Goal: Information Seeking & Learning: Find specific fact

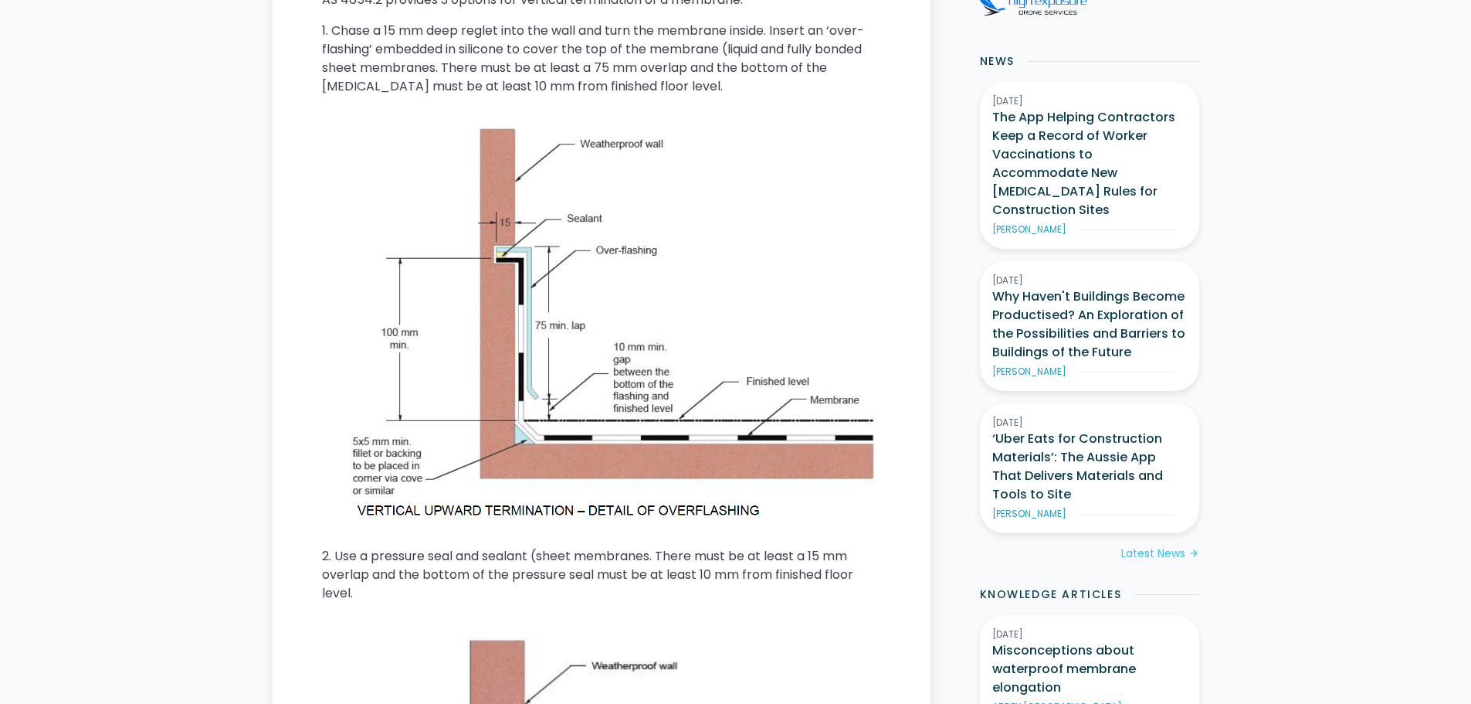
scroll to position [927, 0]
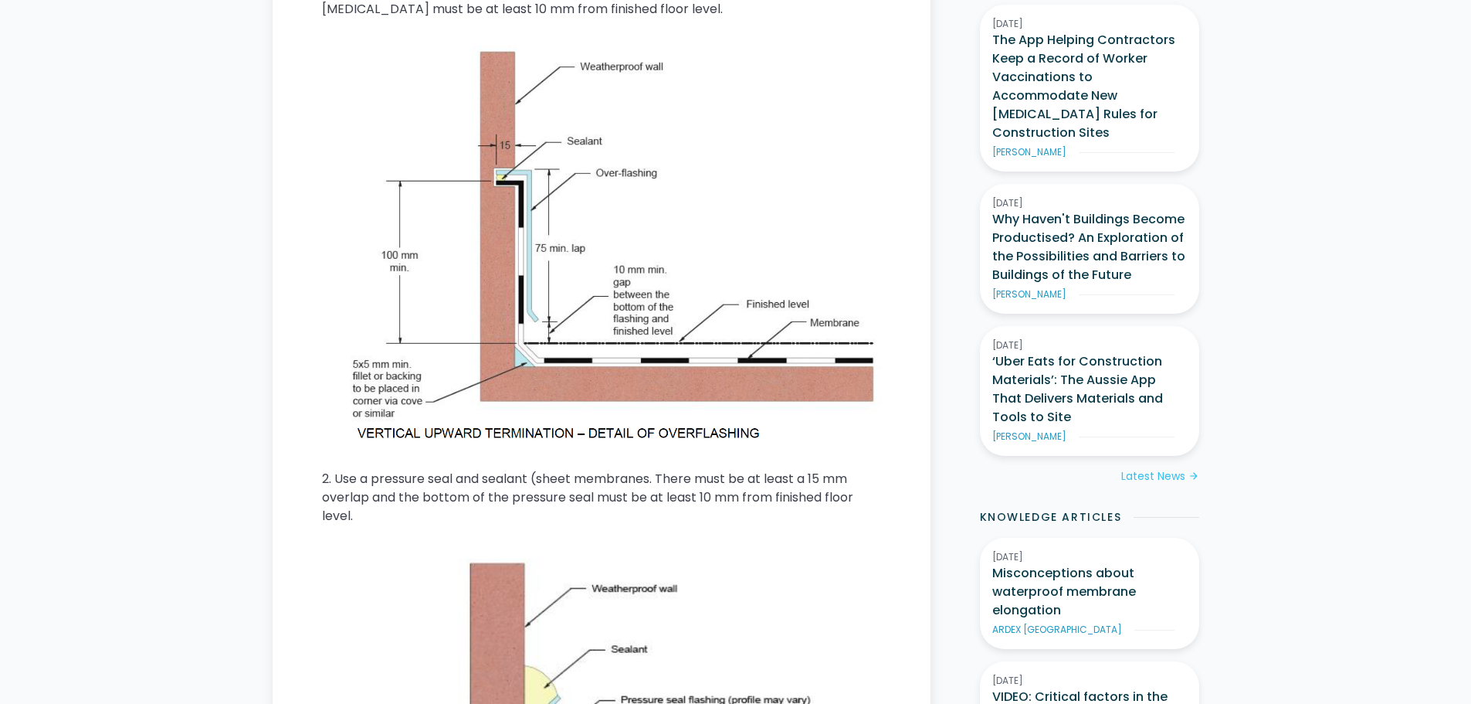
click at [516, 482] on p "2. Use a pressure seal and sealant (sheet membranes. There must be at least a 1…" at bounding box center [601, 498] width 559 height 56
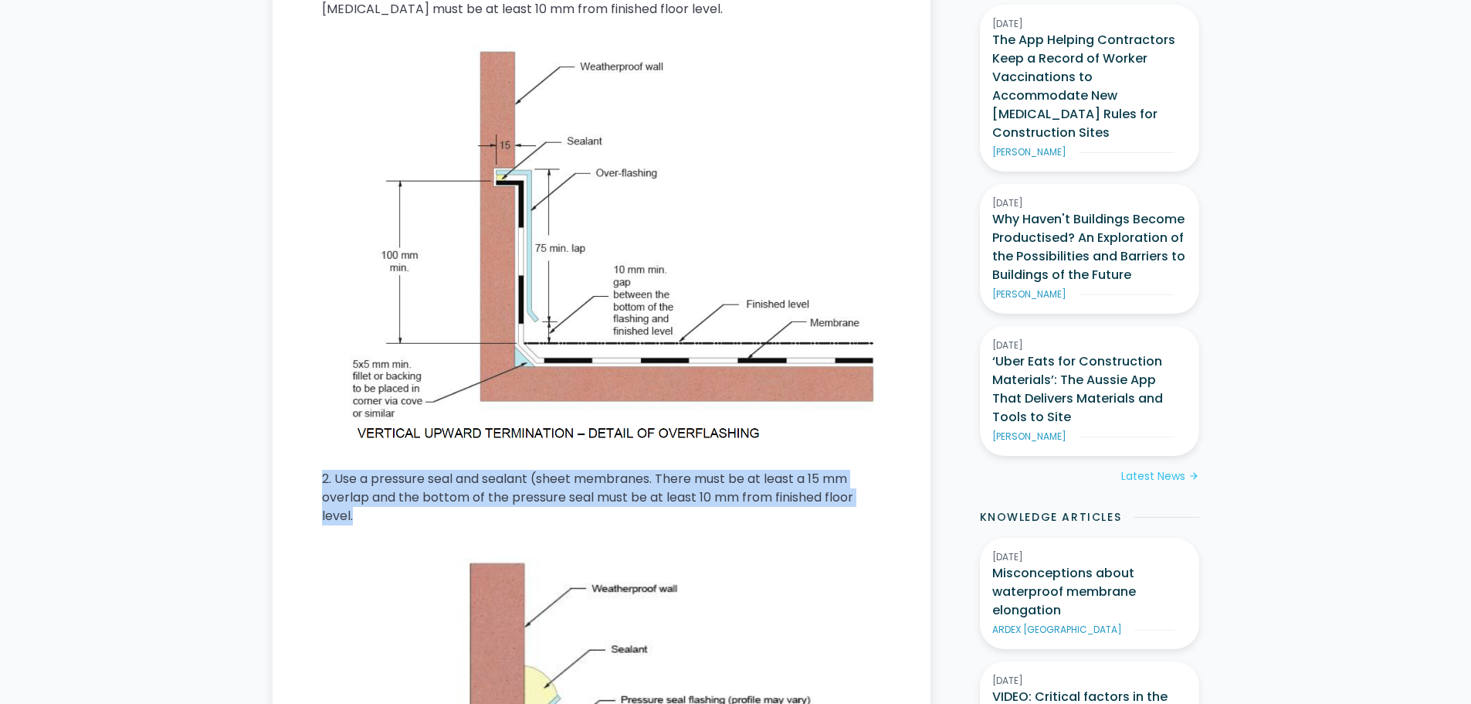
click at [516, 482] on p "2. Use a pressure seal and sealant (sheet membranes. There must be at least a 1…" at bounding box center [601, 498] width 559 height 56
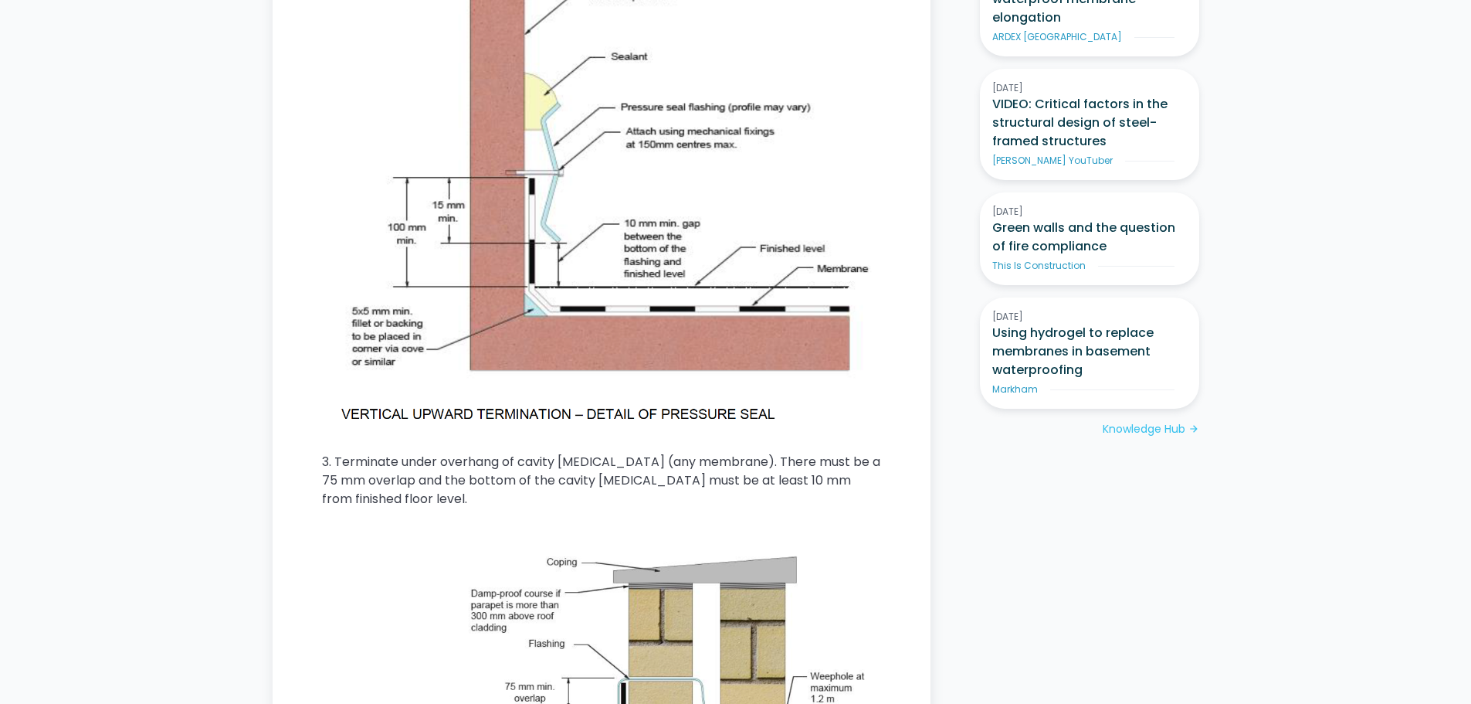
scroll to position [1545, 0]
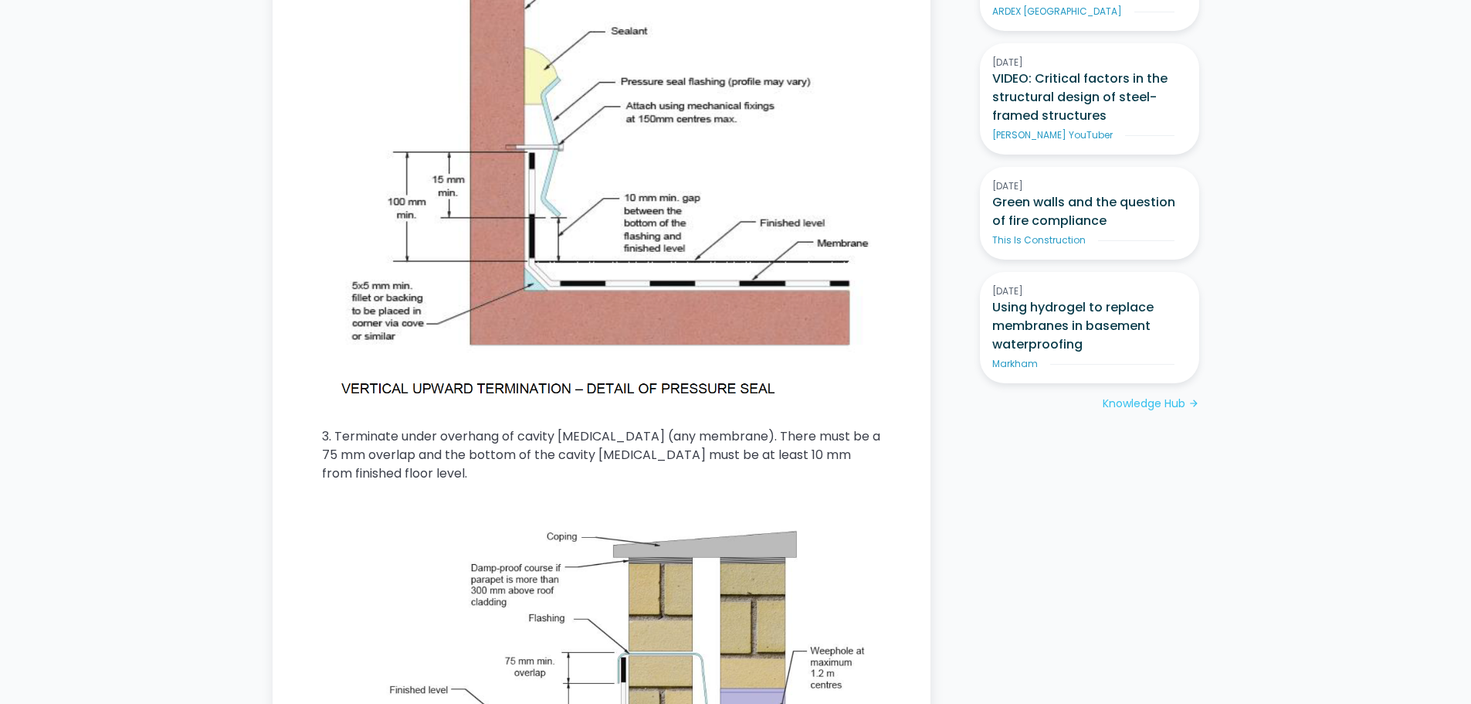
click at [493, 433] on p "3. Terminate under overhang of cavity flashing (any membrane). There must be a …" at bounding box center [601, 455] width 559 height 56
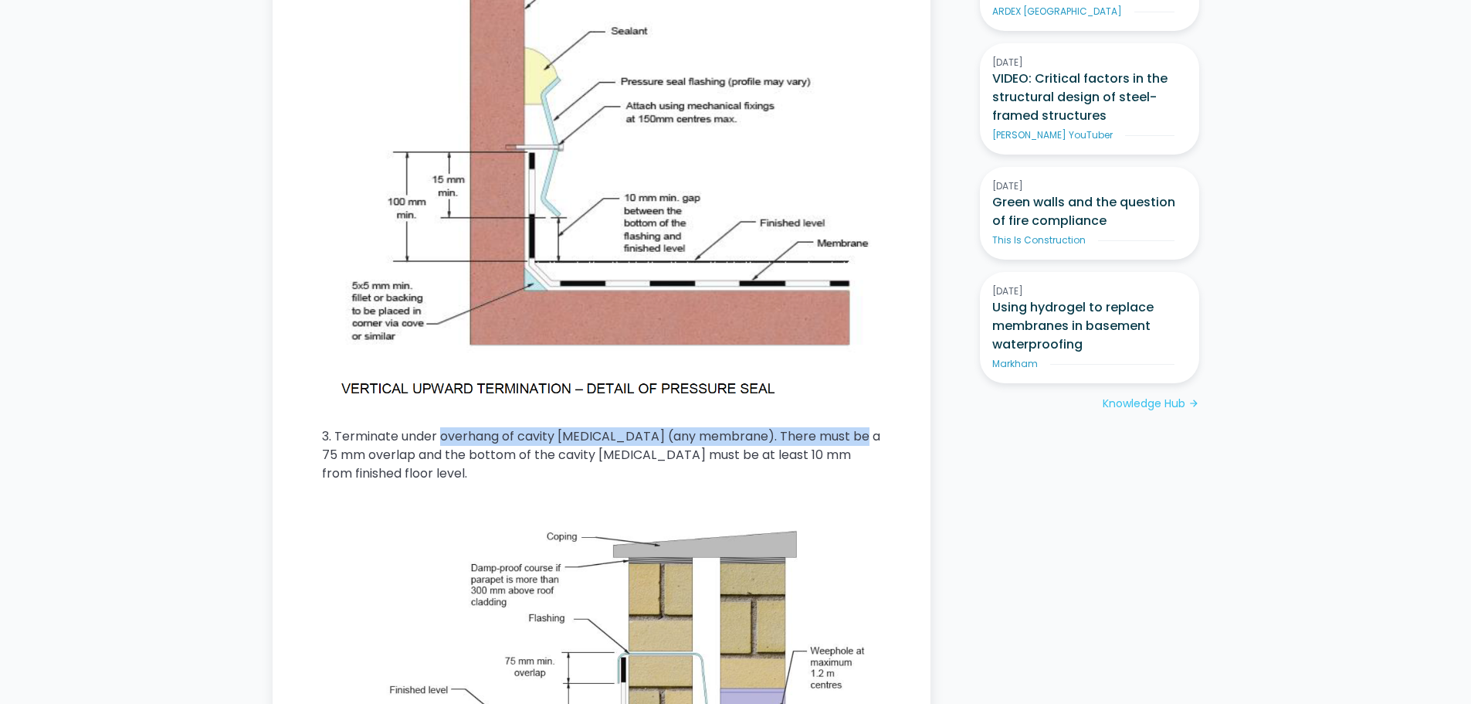
drag, startPoint x: 493, startPoint y: 433, endPoint x: 843, endPoint y: 439, distance: 349.9
click at [843, 439] on p "3. Terminate under overhang of cavity flashing (any membrane). There must be a …" at bounding box center [601, 455] width 559 height 56
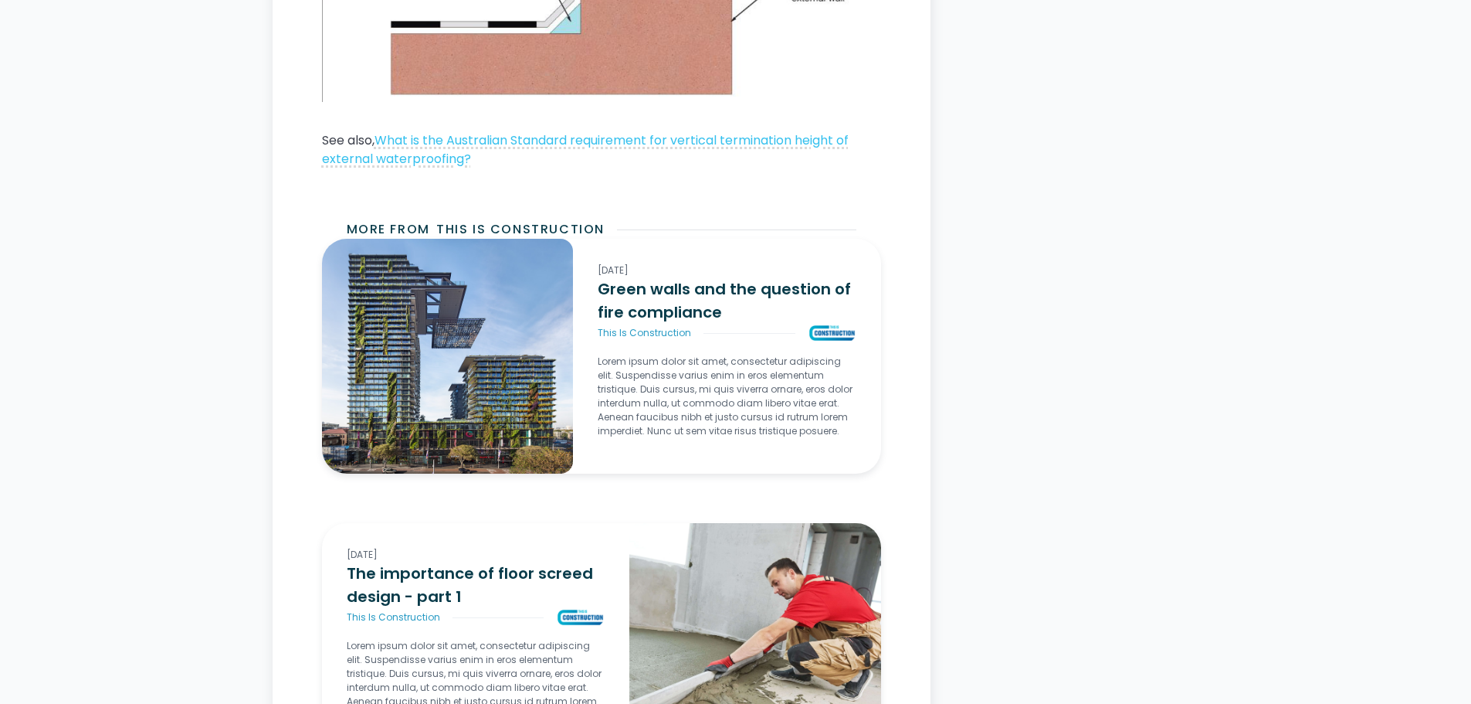
scroll to position [0, 0]
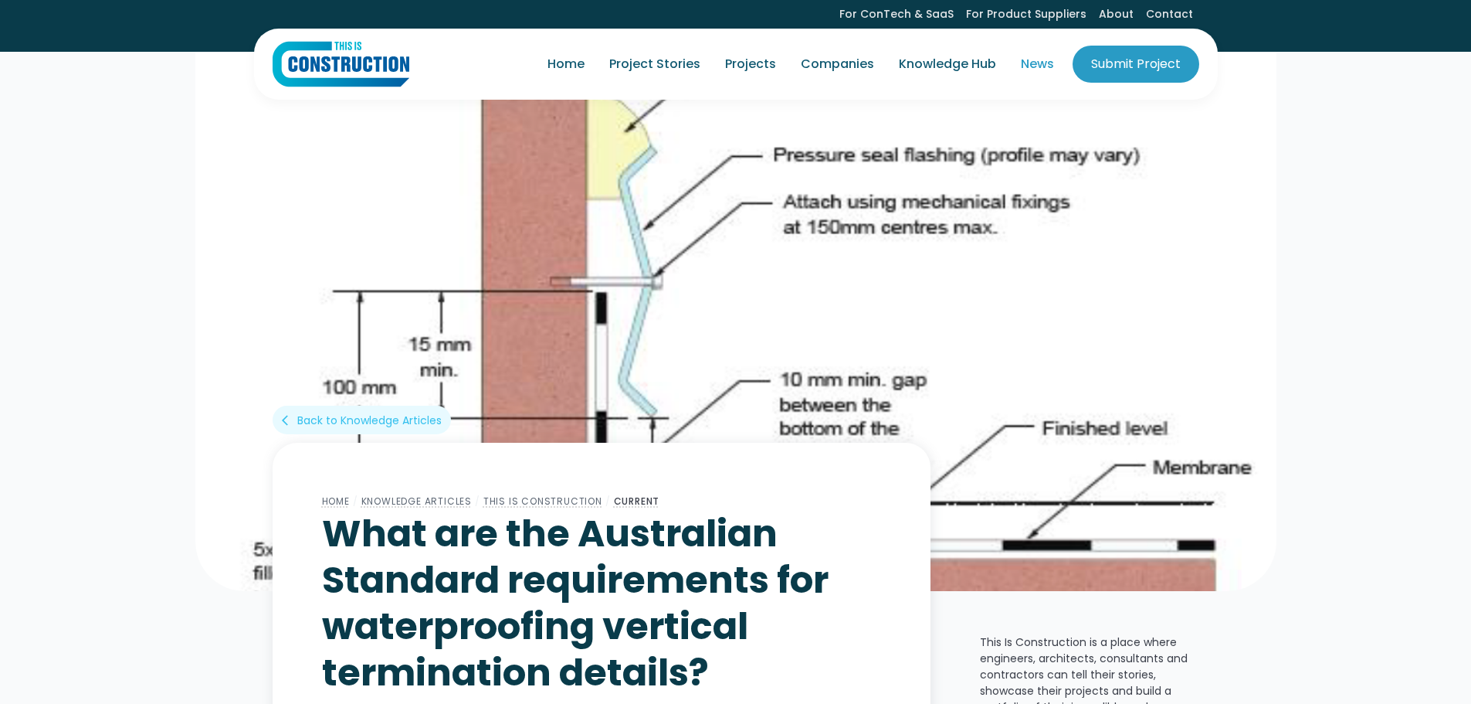
click at [1028, 59] on link "News" at bounding box center [1038, 63] width 58 height 43
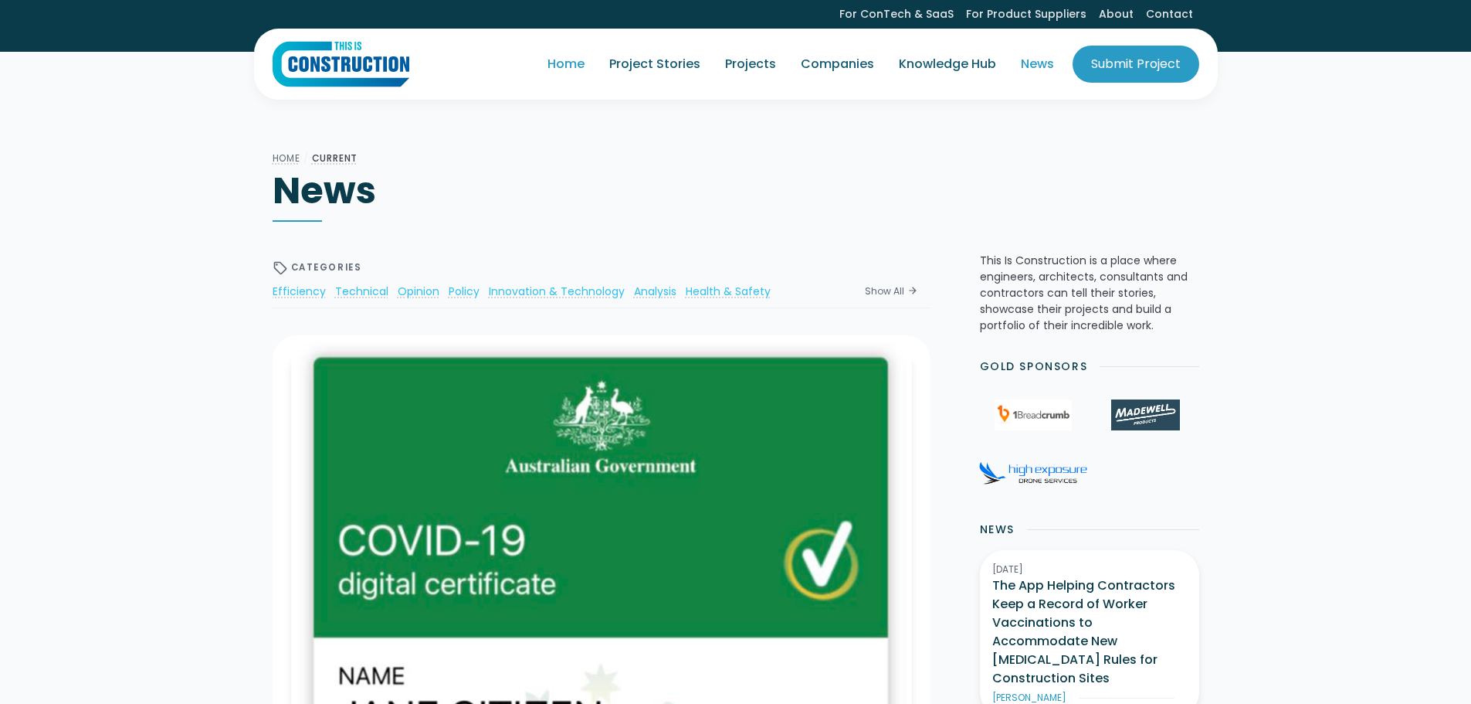
click at [569, 56] on link "Home" at bounding box center [566, 63] width 62 height 43
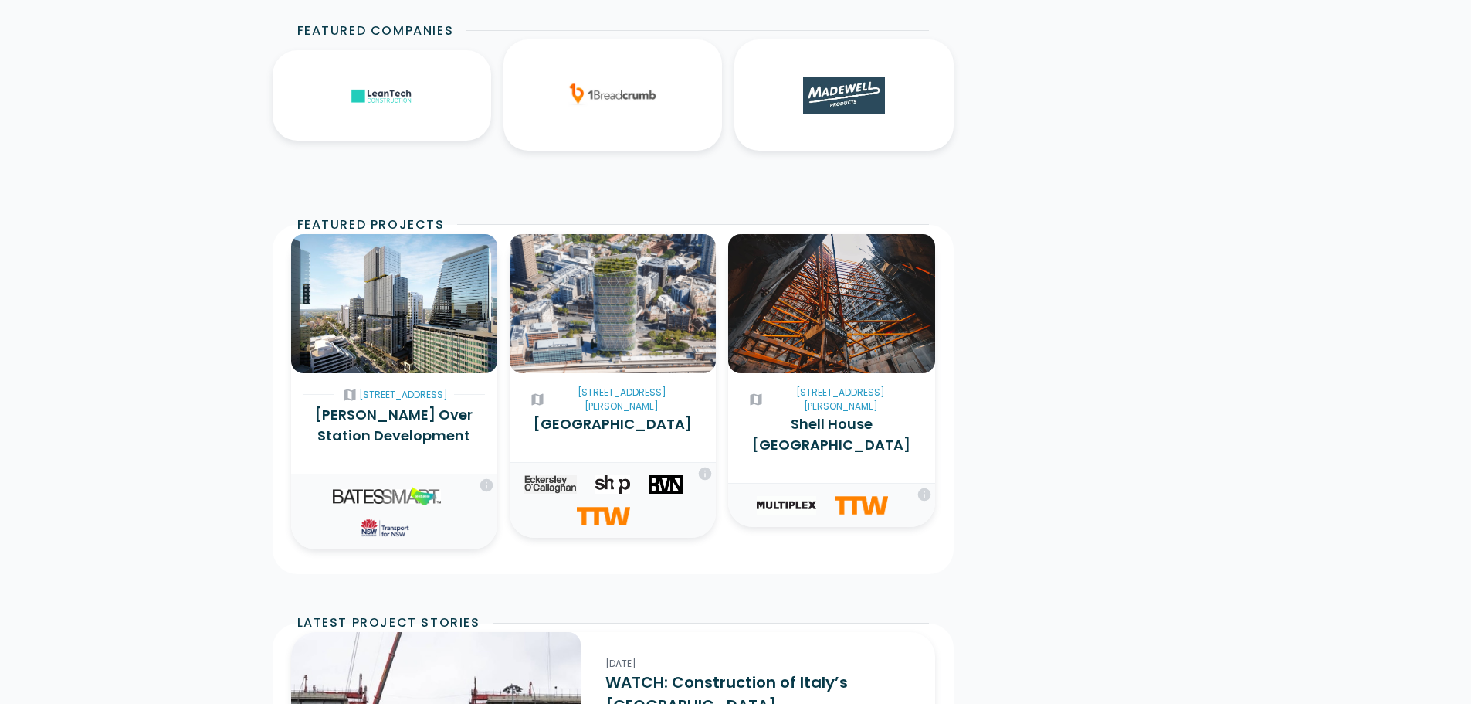
scroll to position [2394, 0]
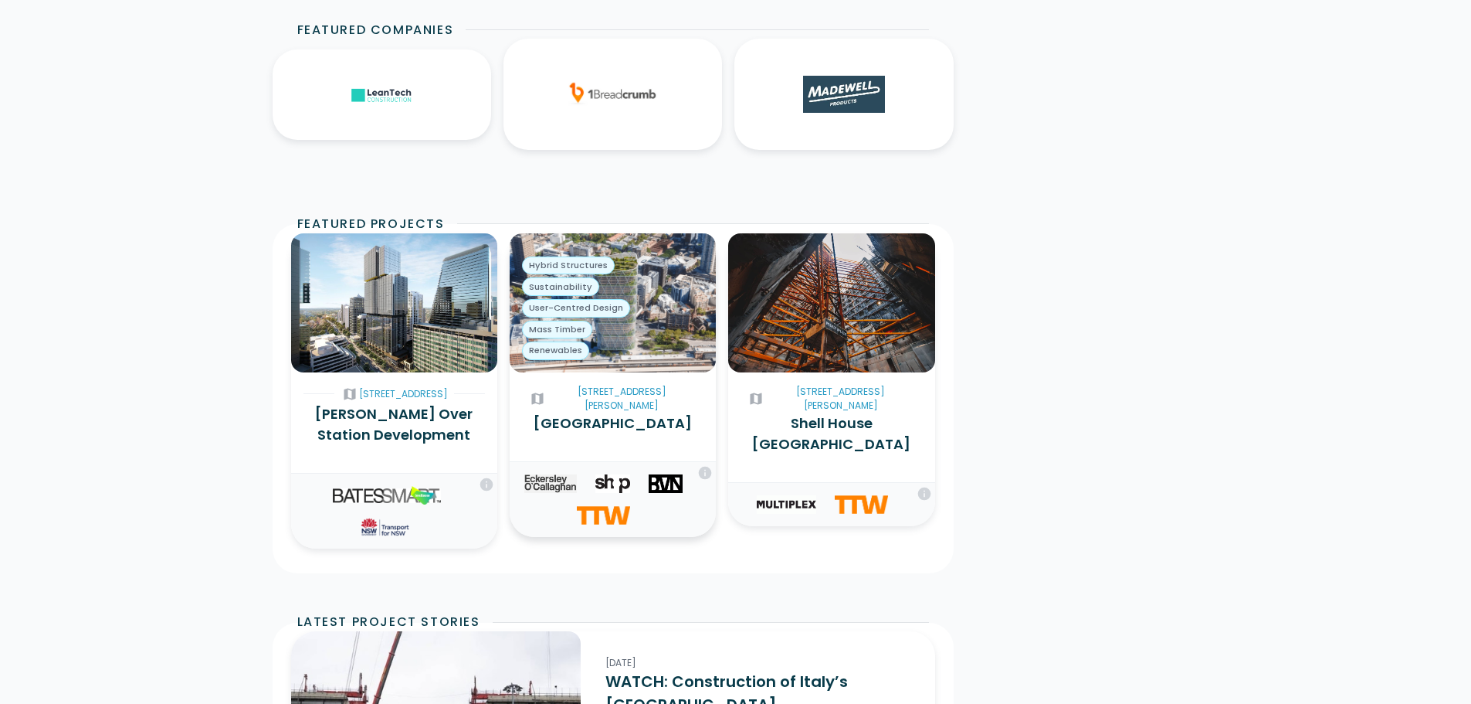
click at [602, 412] on h3 "Atlassian Tower" at bounding box center [612, 422] width 181 height 21
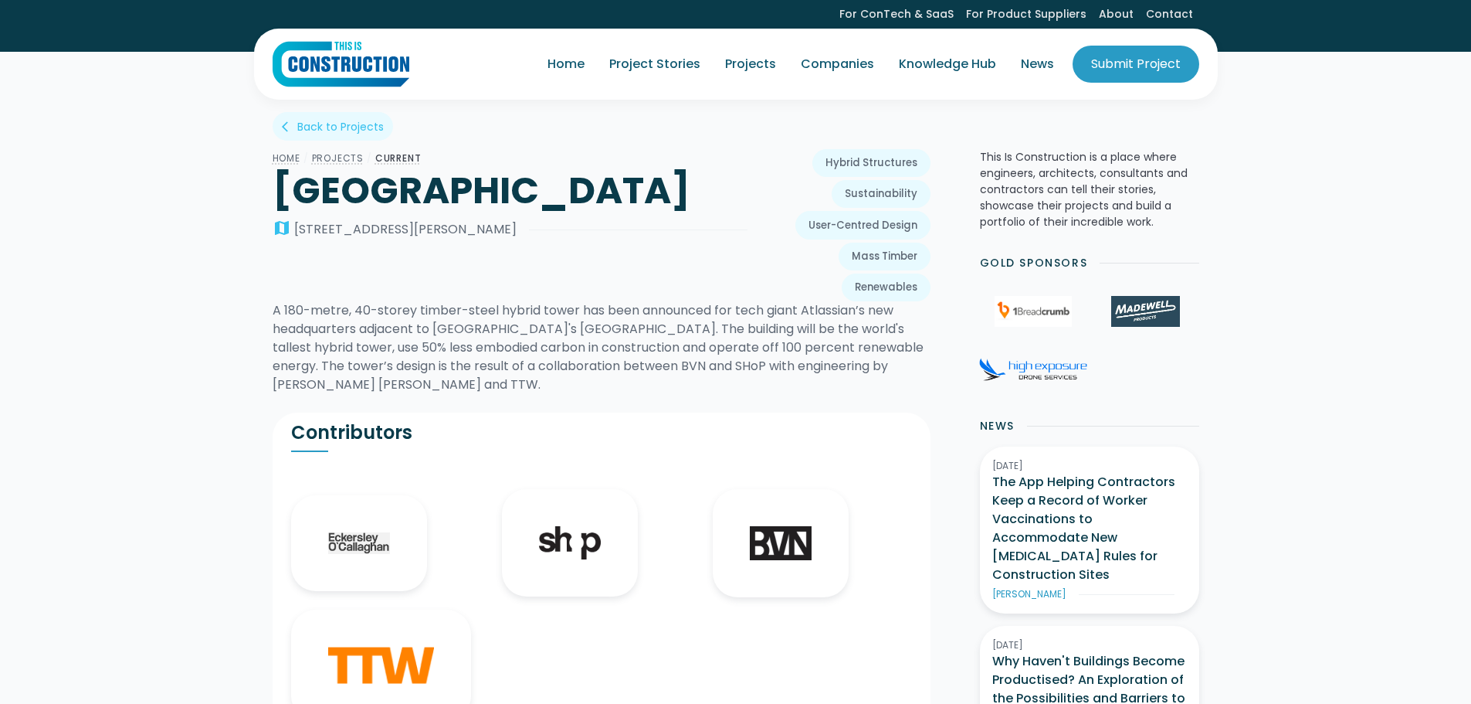
click at [385, 196] on h1 "[GEOGRAPHIC_DATA]" at bounding box center [510, 191] width 475 height 46
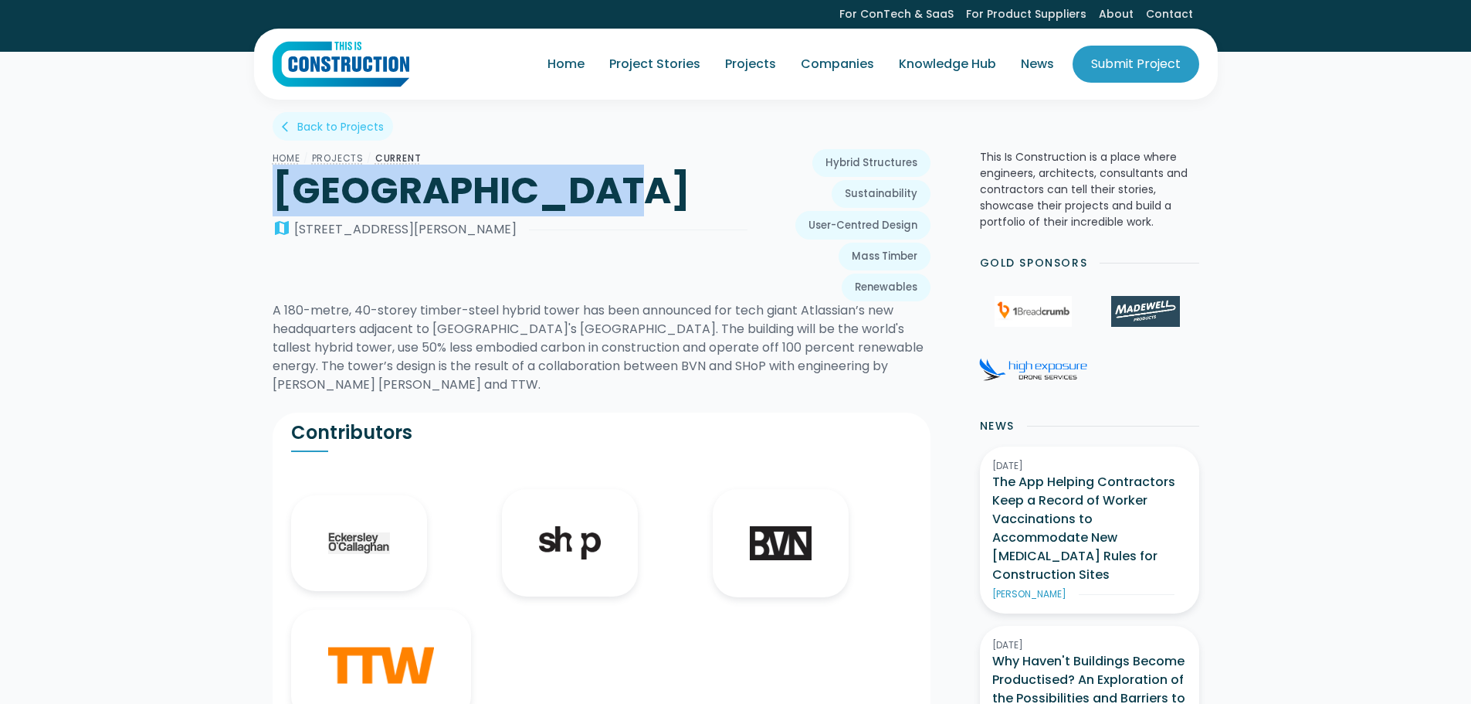
drag, startPoint x: 385, startPoint y: 196, endPoint x: 522, endPoint y: 198, distance: 137.5
click at [522, 198] on h1 "Atlassian Tower" at bounding box center [510, 191] width 475 height 46
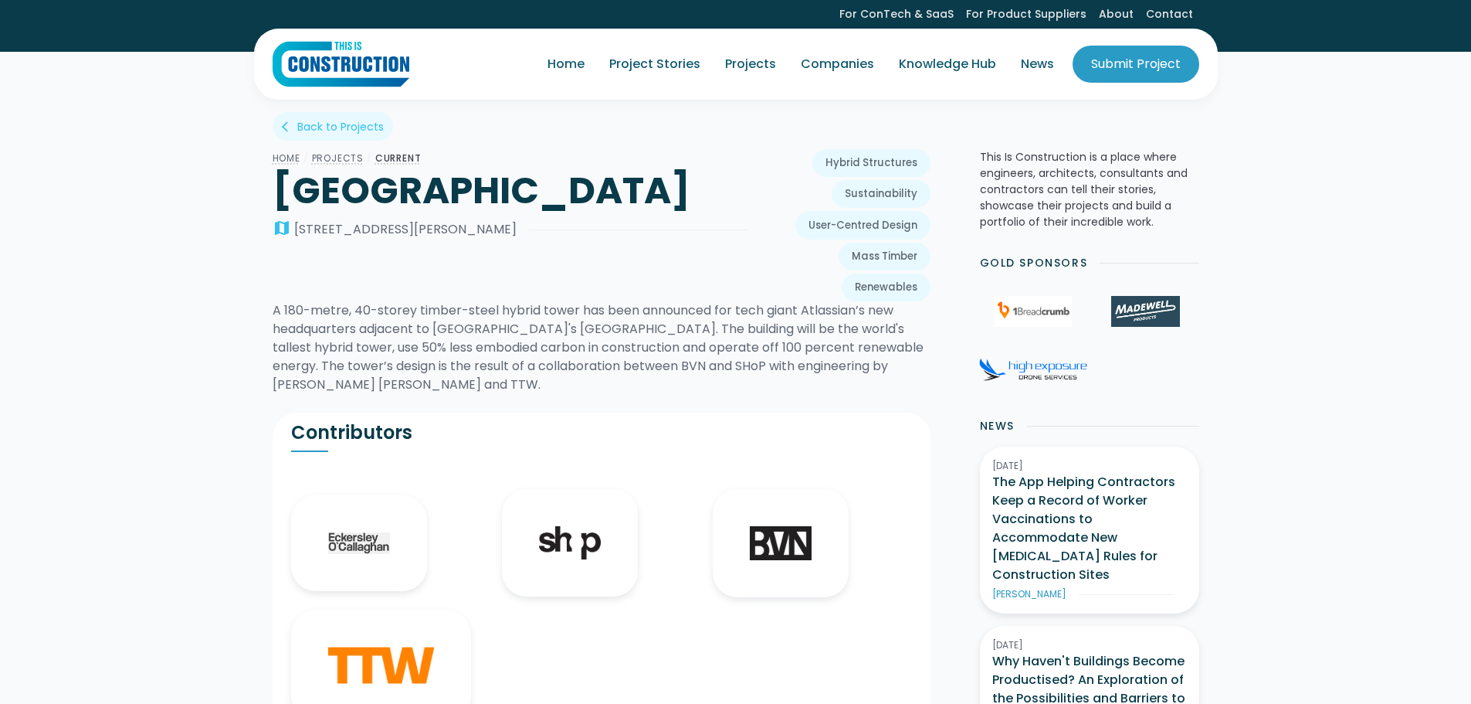
click at [354, 229] on div "8-10 Lee St" at bounding box center [405, 229] width 222 height 19
drag, startPoint x: 354, startPoint y: 229, endPoint x: 290, endPoint y: 227, distance: 63.4
click at [290, 227] on div "map 8-10 Lee St" at bounding box center [395, 229] width 244 height 19
copy div "8-10 Lee St"
